Goal: Book appointment/travel/reservation

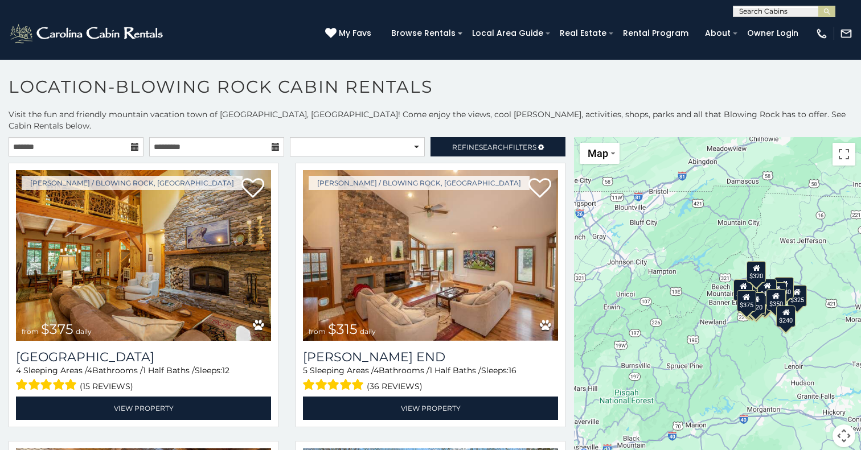
click at [133, 143] on icon at bounding box center [135, 147] width 8 height 8
click at [134, 143] on icon at bounding box center [135, 147] width 8 height 8
click at [118, 137] on input "text" at bounding box center [76, 146] width 135 height 19
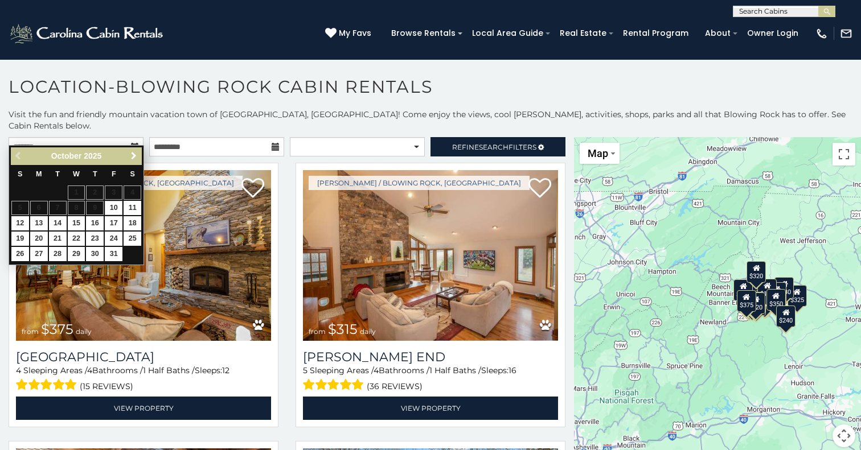
click at [132, 156] on span "Next" at bounding box center [133, 155] width 9 height 9
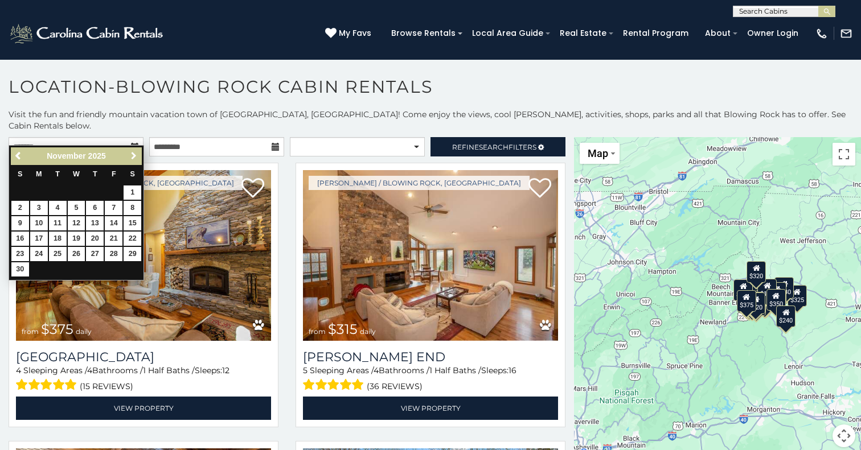
click at [132, 156] on span "Next" at bounding box center [133, 155] width 9 height 9
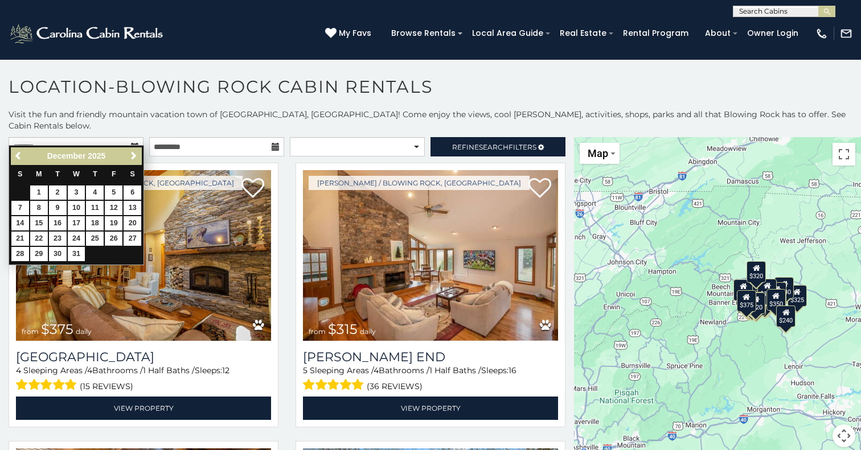
click at [117, 232] on link "26" at bounding box center [114, 239] width 18 height 14
type input "**********"
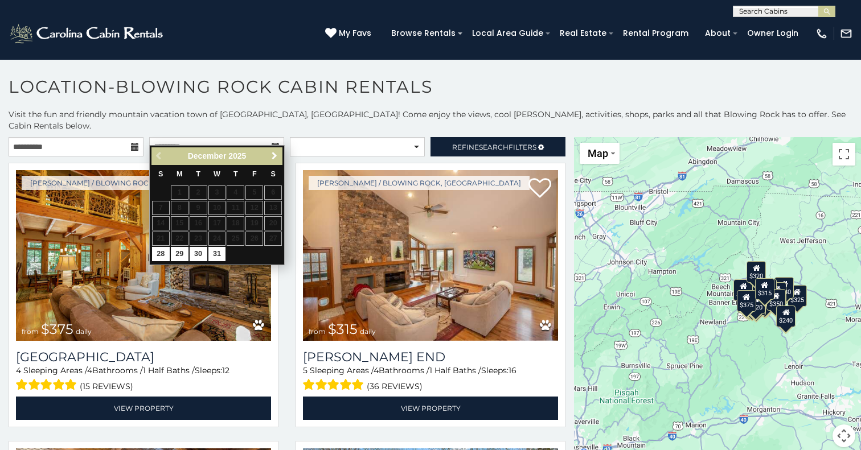
click at [276, 151] on link "Next" at bounding box center [274, 156] width 14 height 14
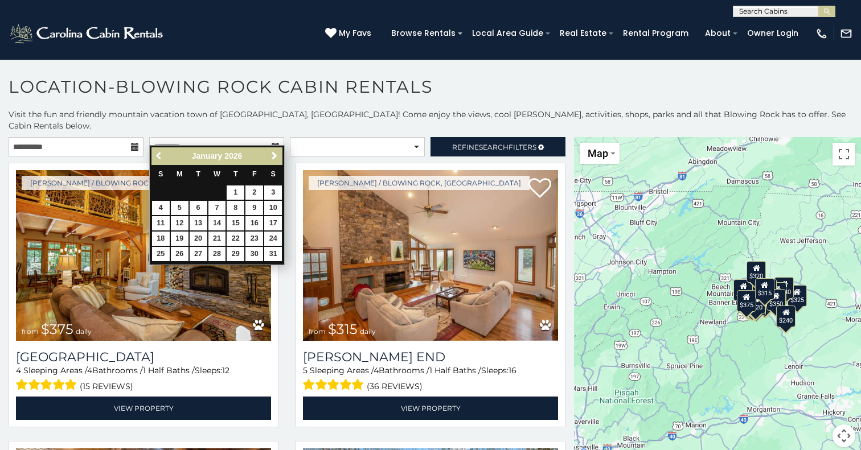
click at [162, 155] on span "Previous" at bounding box center [159, 155] width 9 height 9
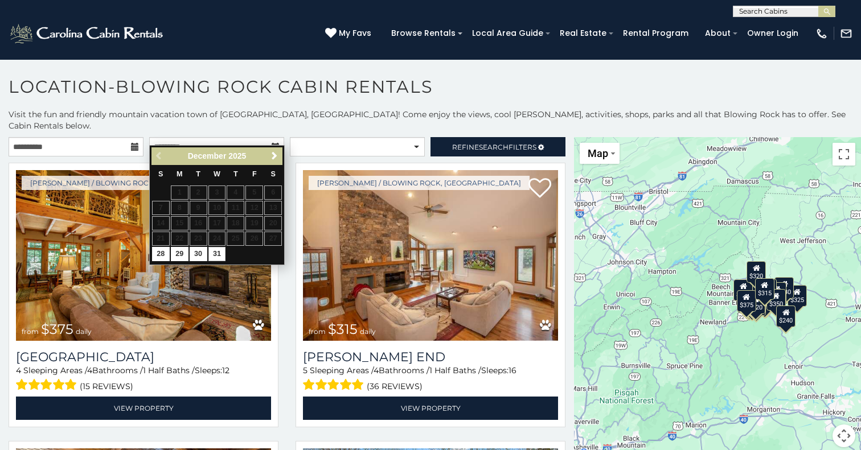
click at [223, 253] on link "31" at bounding box center [217, 254] width 18 height 14
type input "**********"
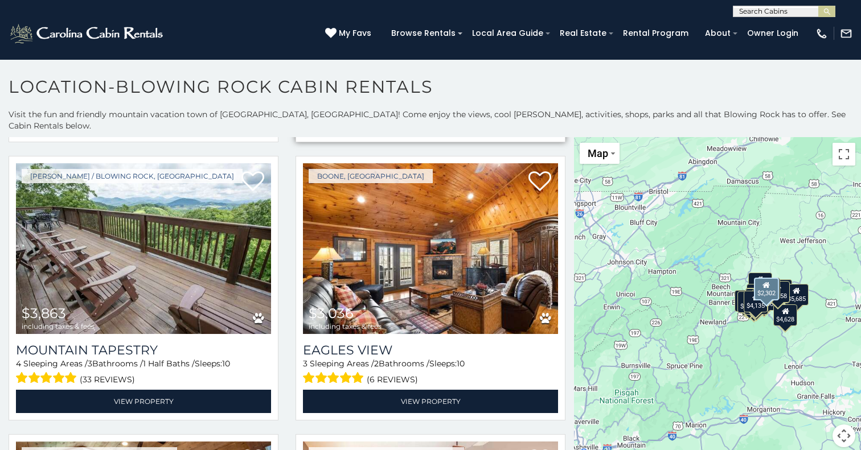
scroll to position [2801, 0]
